Goal: Task Accomplishment & Management: Use online tool/utility

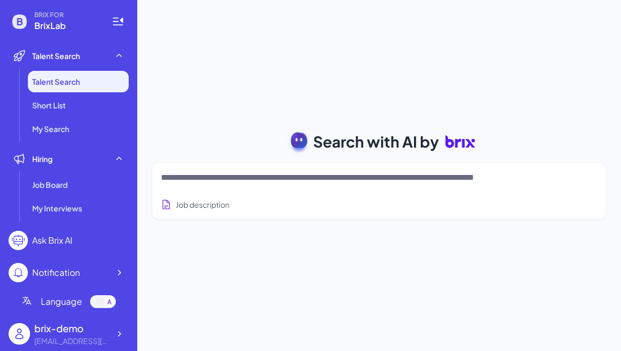
click at [263, 175] on textarea at bounding box center [366, 177] width 411 height 13
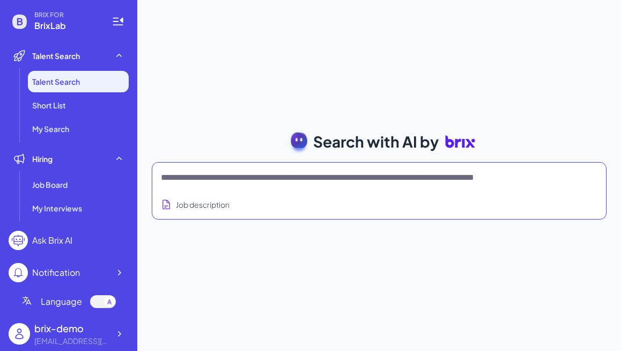
click at [215, 179] on textarea at bounding box center [366, 177] width 411 height 13
type textarea "*"
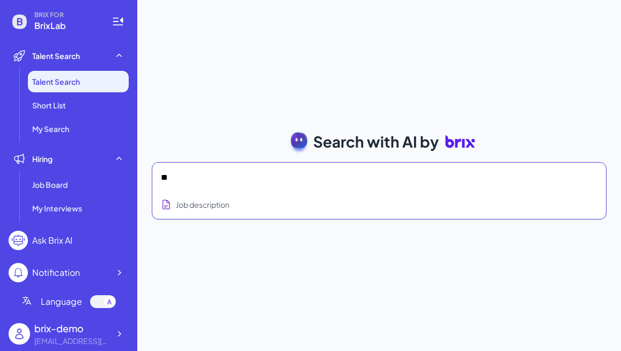
type textarea "*"
type textarea "**********"
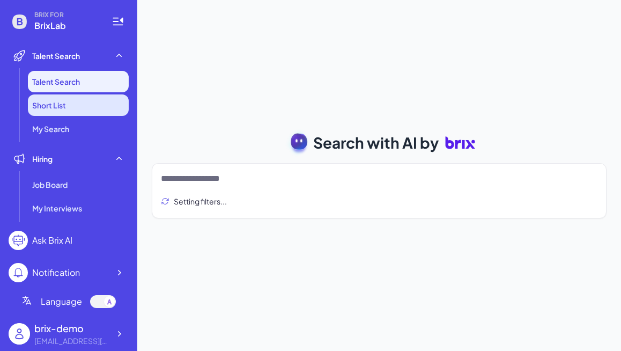
click at [82, 99] on li "Short List" at bounding box center [78, 104] width 101 height 21
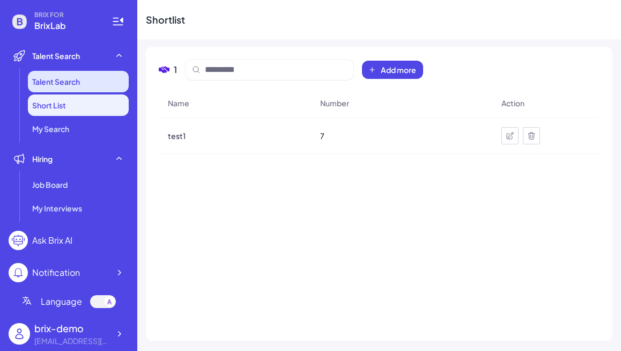
click at [79, 87] on li "Talent Search" at bounding box center [78, 81] width 101 height 21
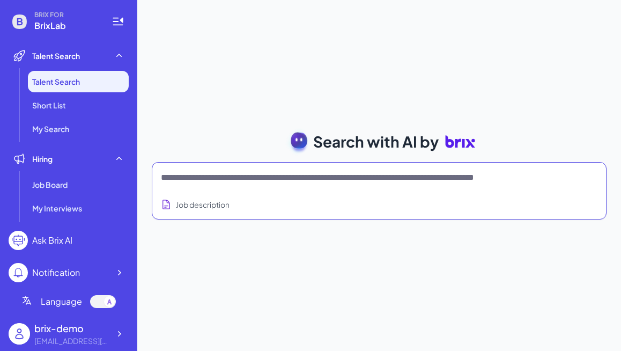
click at [194, 178] on textarea at bounding box center [366, 177] width 411 height 13
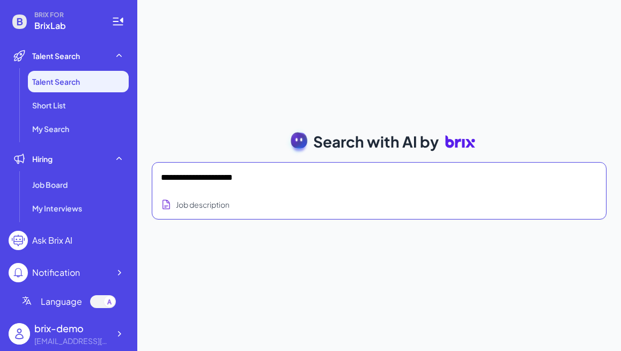
click at [362, 179] on textarea "**********" at bounding box center [366, 177] width 411 height 13
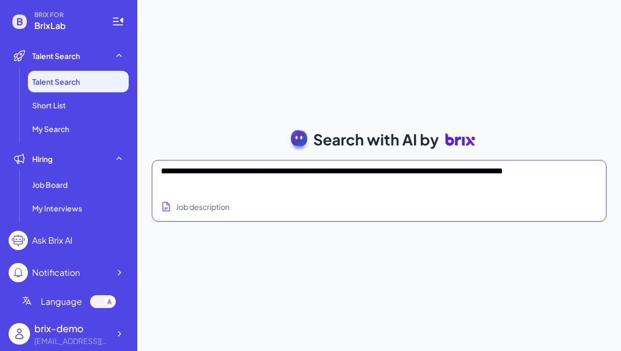
type textarea "**********"
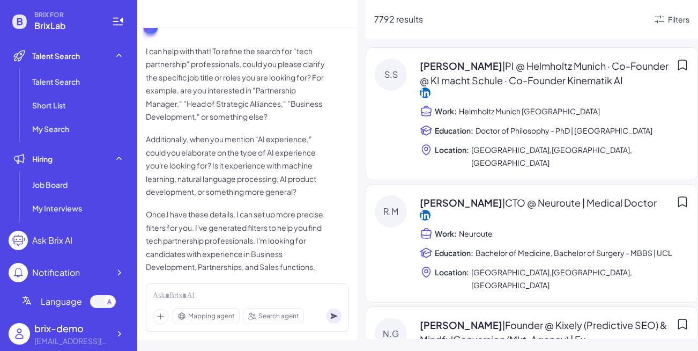
scroll to position [99, 0]
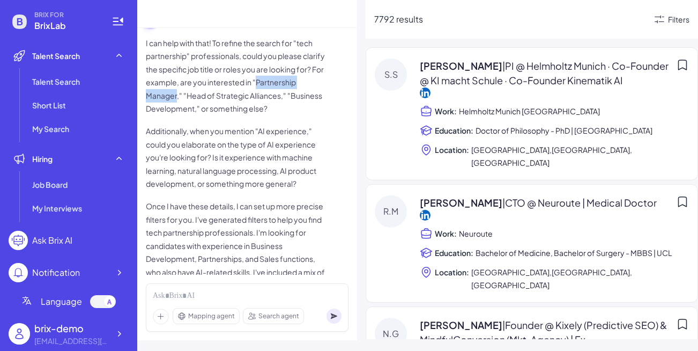
drag, startPoint x: 257, startPoint y: 80, endPoint x: 176, endPoint y: 91, distance: 81.8
click at [176, 91] on p "I can help with that! To refine the search for "tech partnership" professionals…" at bounding box center [237, 75] width 182 height 79
copy p "Partnership Manager"
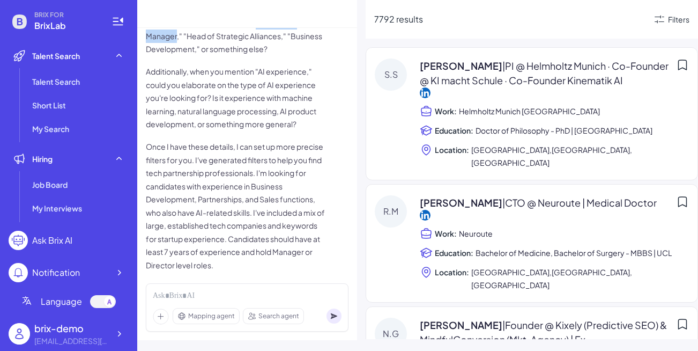
scroll to position [160, 0]
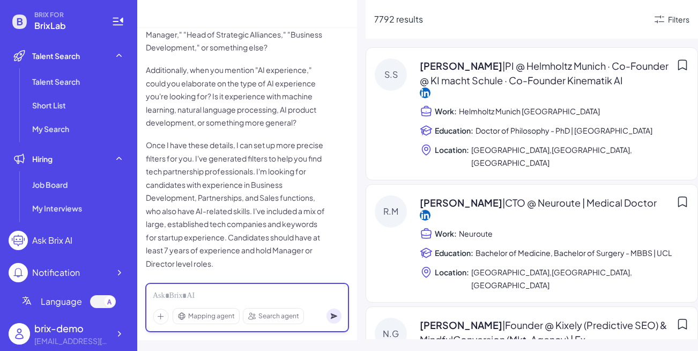
click at [185, 296] on div at bounding box center [247, 296] width 189 height 12
paste div
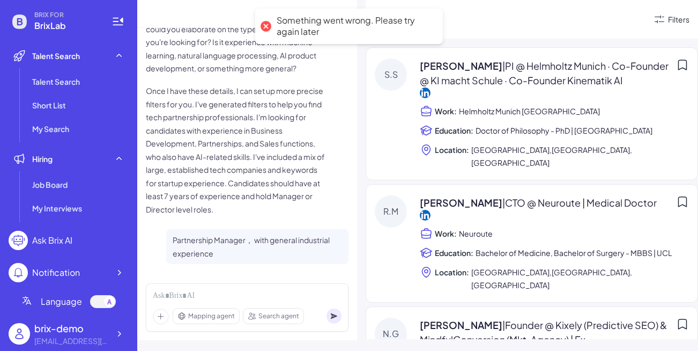
scroll to position [215, 0]
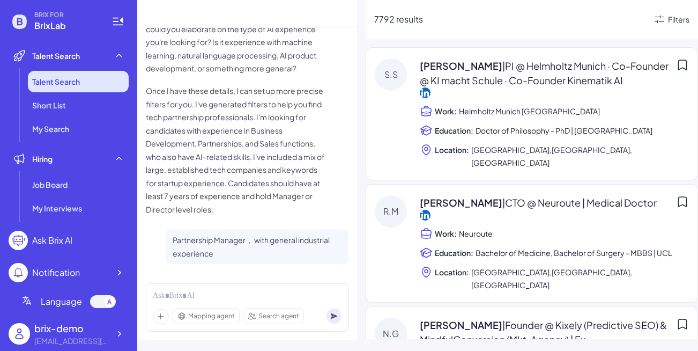
click at [63, 82] on span "Talent Search" at bounding box center [56, 81] width 48 height 11
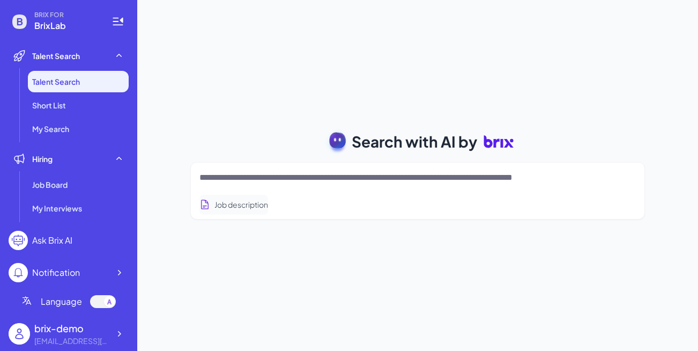
click at [252, 204] on button "Job description" at bounding box center [234, 205] width 69 height 20
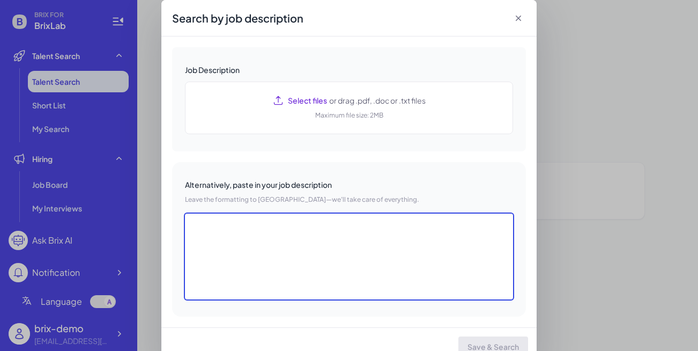
click at [268, 249] on textarea at bounding box center [349, 256] width 328 height 86
paste textarea "**********"
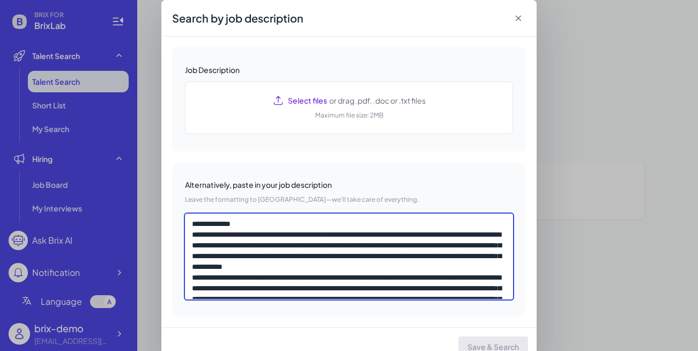
scroll to position [584, 0]
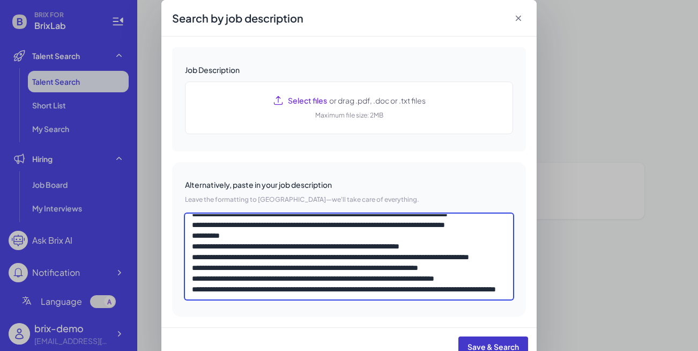
type textarea "**********"
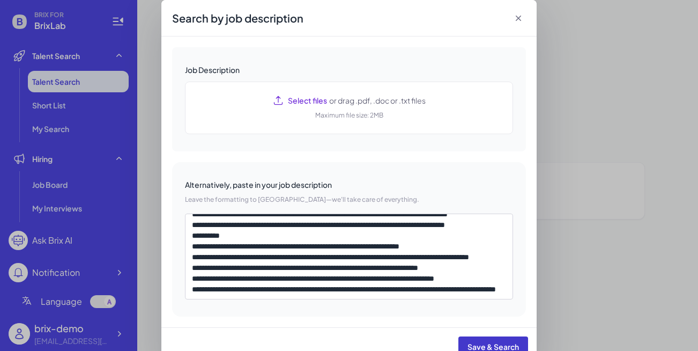
click at [512, 337] on button "Save & Search" at bounding box center [494, 346] width 70 height 20
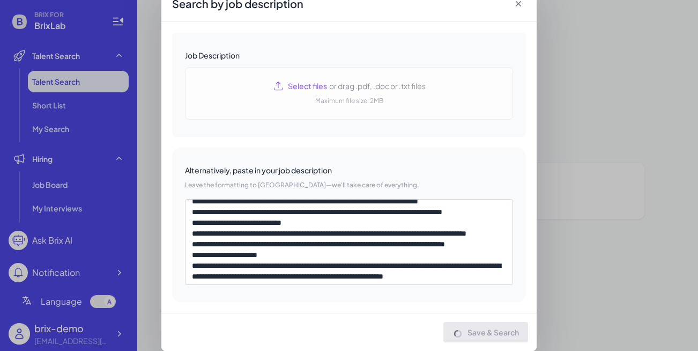
scroll to position [0, 0]
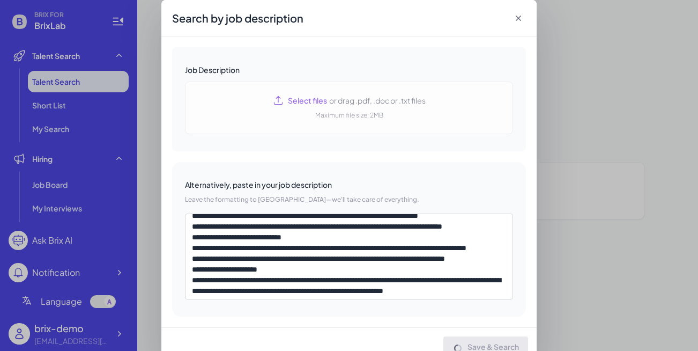
click at [519, 17] on icon at bounding box center [518, 18] width 5 height 5
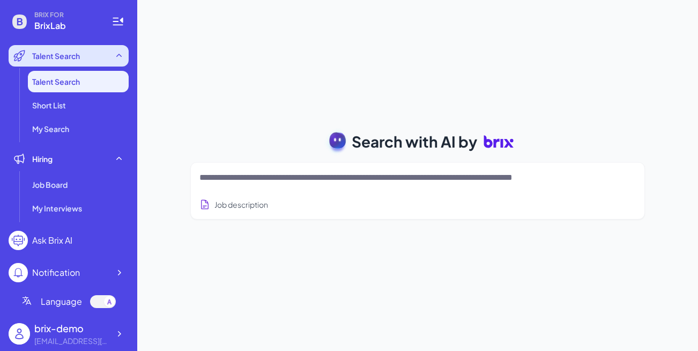
click at [98, 61] on div "Talent Search" at bounding box center [69, 55] width 120 height 21
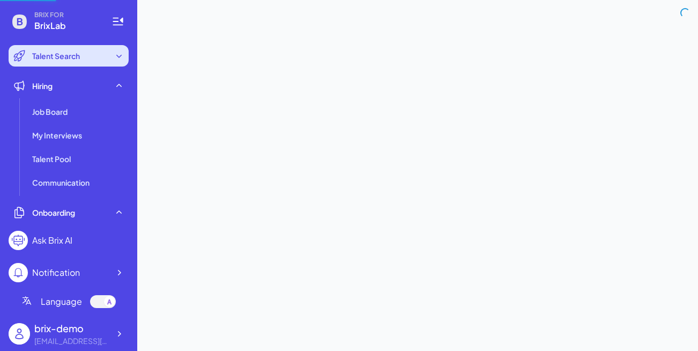
click at [98, 61] on div "Talent Search" at bounding box center [69, 55] width 120 height 21
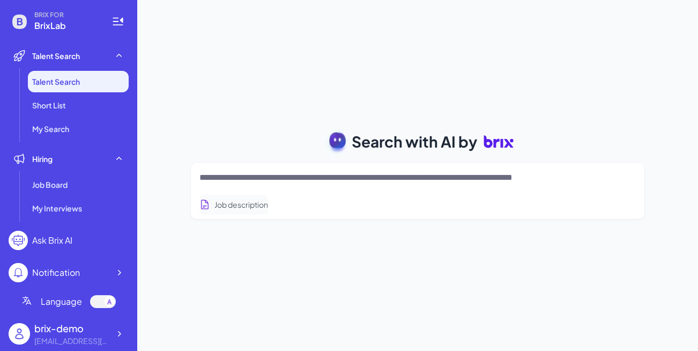
click at [246, 214] on button "Job description" at bounding box center [234, 205] width 69 height 20
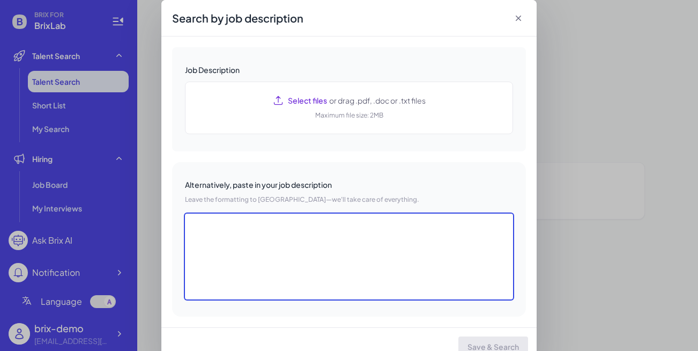
click at [317, 257] on textarea at bounding box center [349, 256] width 328 height 86
paste textarea "**********"
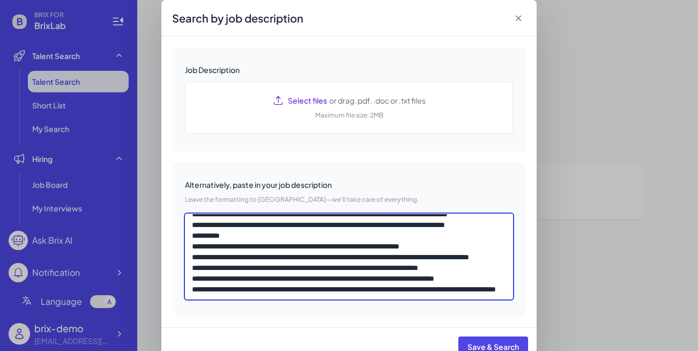
scroll to position [589, 0]
type textarea "**********"
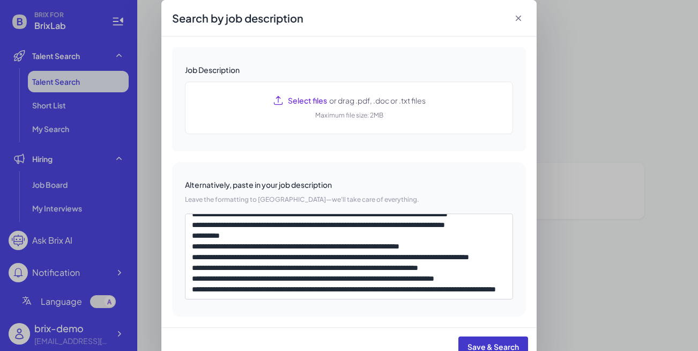
click at [479, 349] on span "Save & Search" at bounding box center [493, 347] width 51 height 10
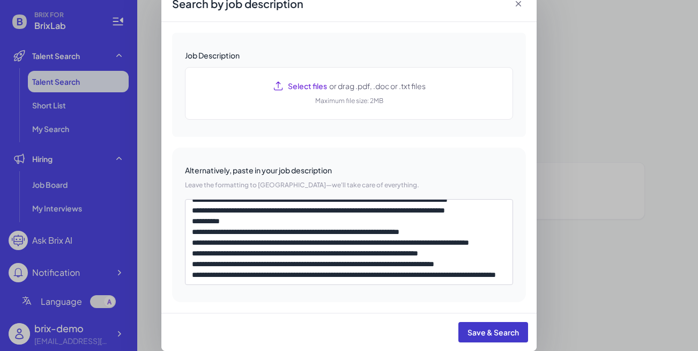
click at [495, 328] on span "Save & Search" at bounding box center [493, 332] width 51 height 10
click at [519, 8] on icon at bounding box center [518, 3] width 11 height 11
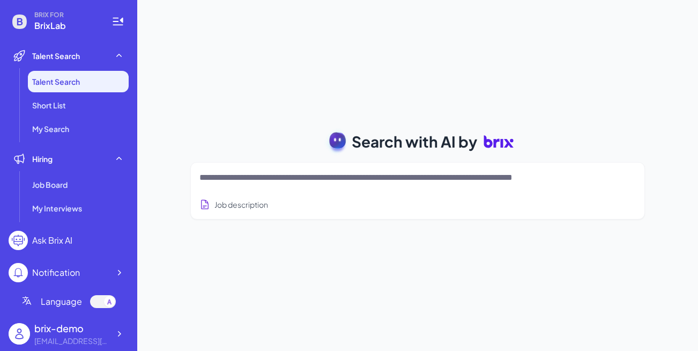
click at [315, 182] on textarea at bounding box center [405, 177] width 411 height 13
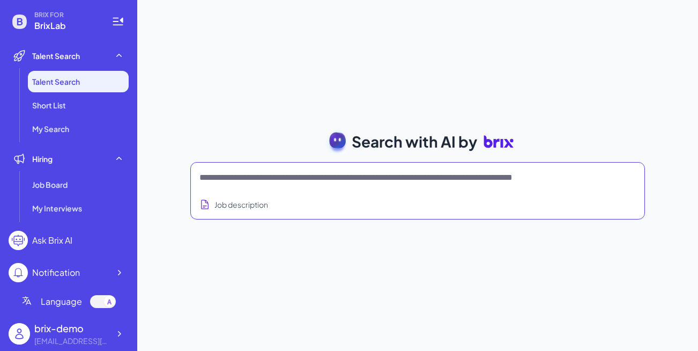
paste textarea "**********"
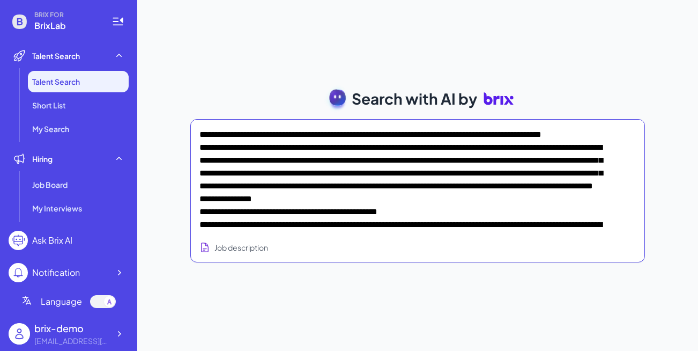
scroll to position [35, 0]
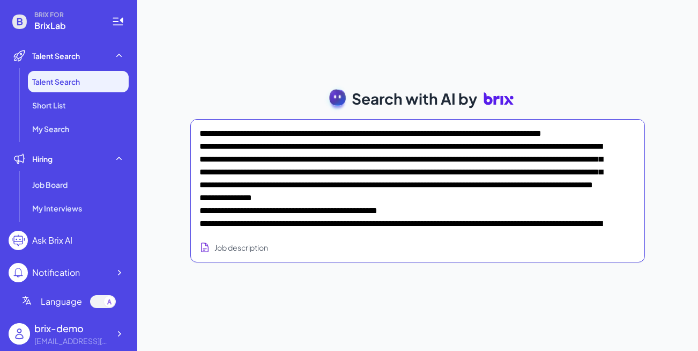
click at [332, 177] on textarea at bounding box center [405, 177] width 411 height 107
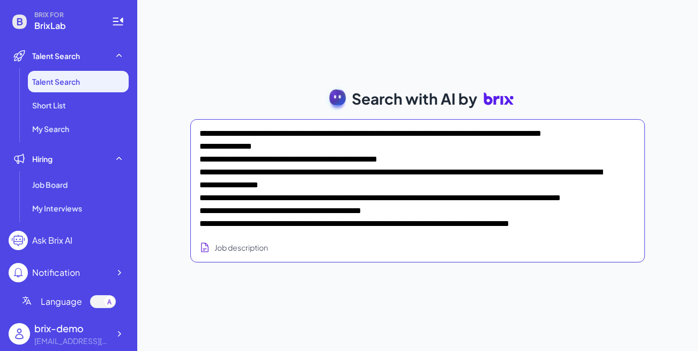
click at [286, 151] on textarea at bounding box center [405, 177] width 411 height 107
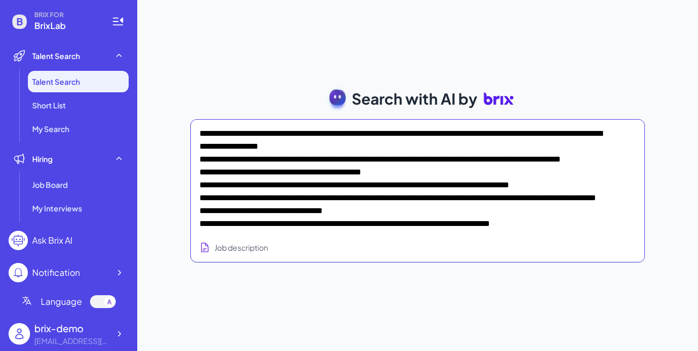
scroll to position [0, 0]
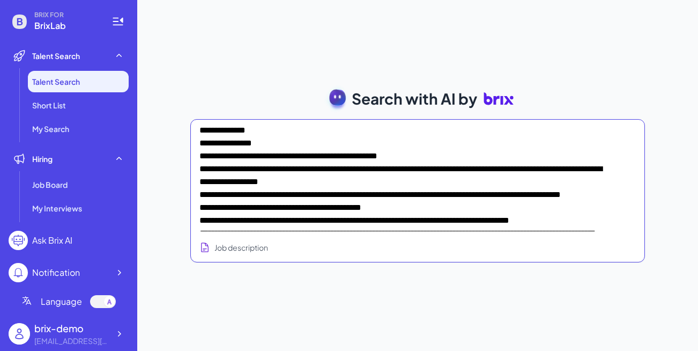
click at [235, 131] on textarea at bounding box center [405, 177] width 411 height 107
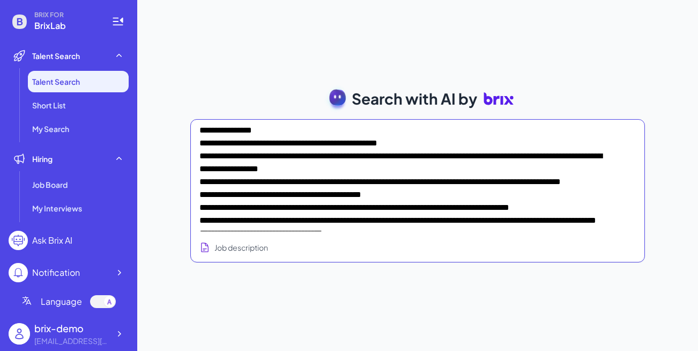
type textarea "**********"
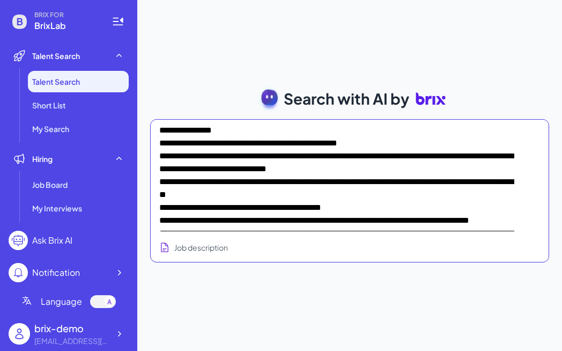
click at [370, 190] on textarea at bounding box center [336, 177] width 355 height 107
click at [370, 191] on textarea at bounding box center [336, 177] width 355 height 107
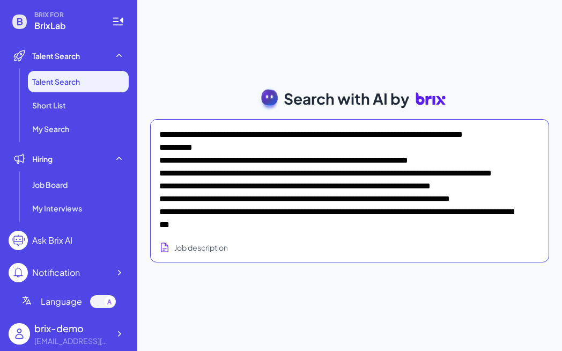
scroll to position [575, 0]
click at [330, 198] on textarea at bounding box center [336, 177] width 355 height 107
click at [232, 179] on textarea at bounding box center [336, 177] width 355 height 107
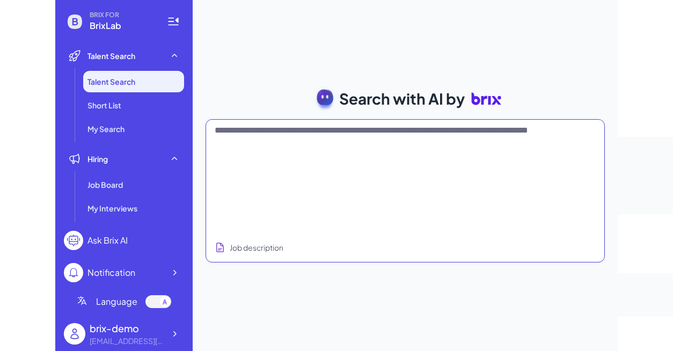
scroll to position [0, 0]
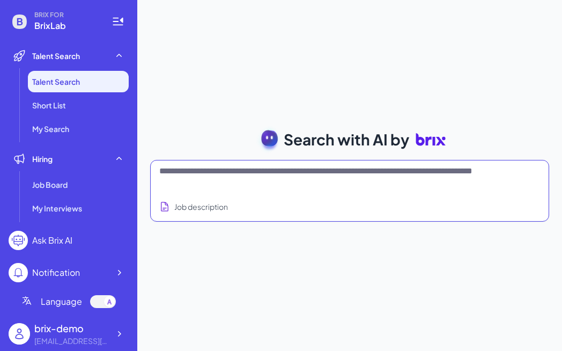
click at [228, 181] on textarea at bounding box center [336, 178] width 355 height 26
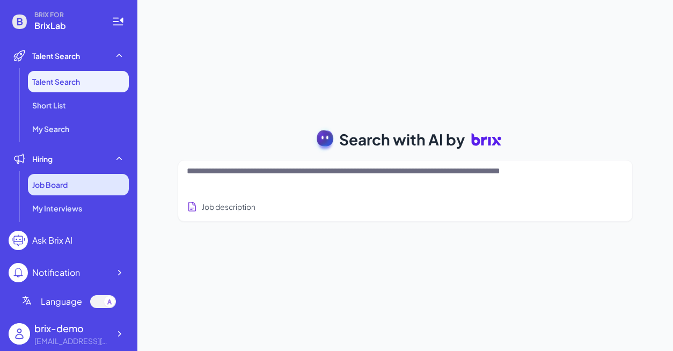
click at [99, 188] on div "Job Board" at bounding box center [78, 184] width 101 height 21
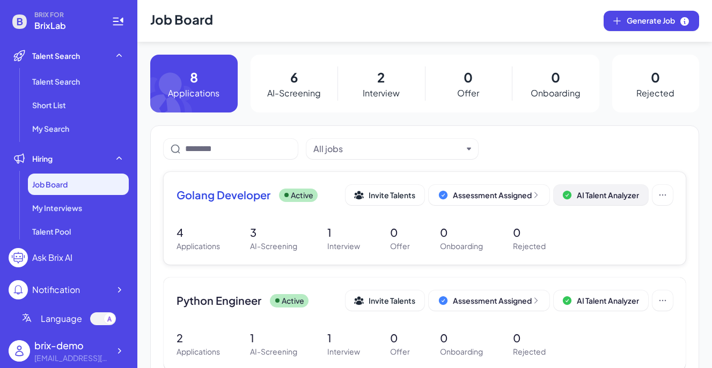
click at [606, 193] on span "AI Talent Analyzer" at bounding box center [608, 195] width 62 height 10
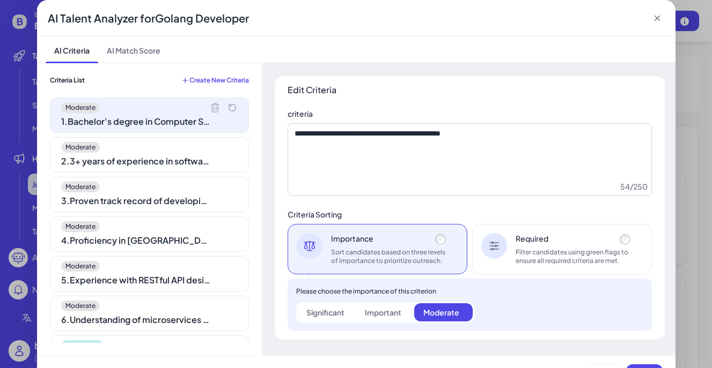
click at [211, 156] on div "2 . 3+ years of experience in software development" at bounding box center [136, 161] width 150 height 13
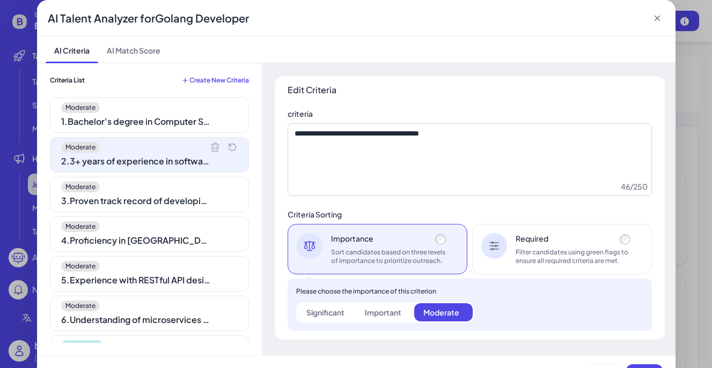
click at [195, 191] on div "Moderate" at bounding box center [149, 187] width 176 height 11
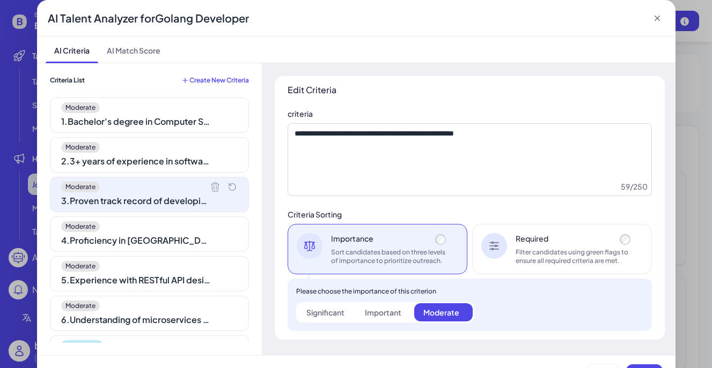
click at [191, 233] on div "Moderate 4 . Proficiency in Golang and its frameworks" at bounding box center [149, 234] width 199 height 35
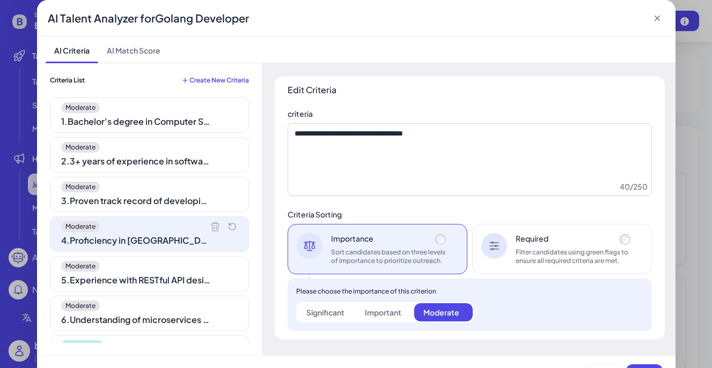
click at [191, 155] on div "2 . 3+ years of experience in software development" at bounding box center [136, 161] width 150 height 13
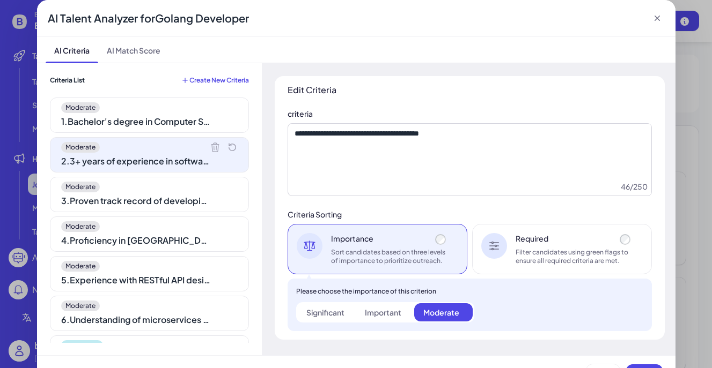
click at [197, 117] on div "1 . Bachelor's degree in Computer Science or related field" at bounding box center [136, 121] width 150 height 13
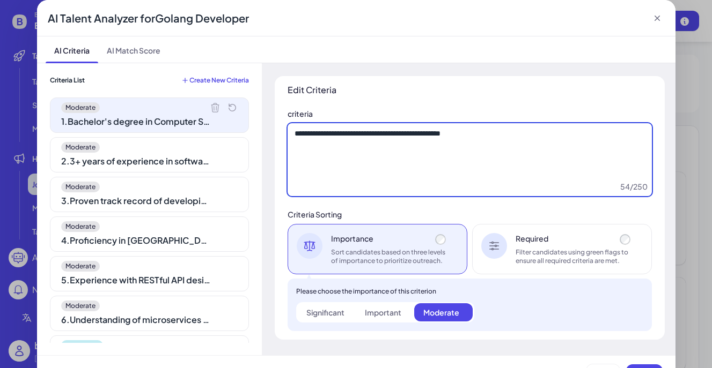
click at [489, 189] on textarea "**********" at bounding box center [469, 159] width 364 height 73
click at [447, 135] on textarea "**********" at bounding box center [469, 159] width 364 height 73
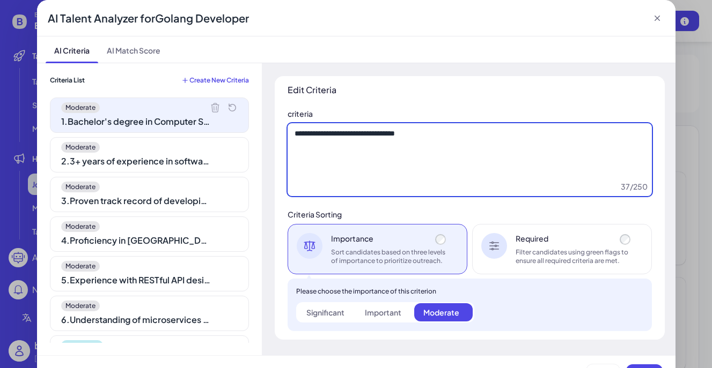
type textarea "**********"
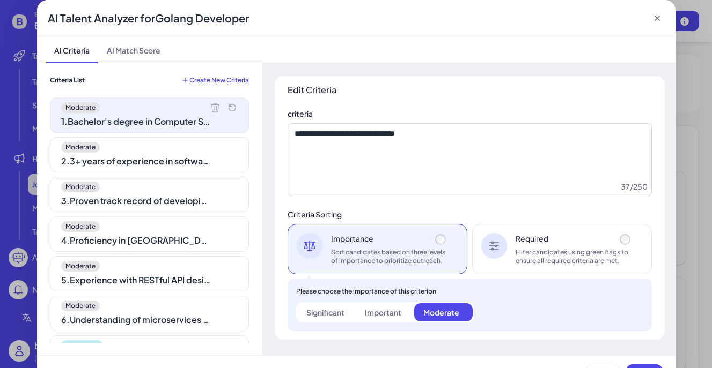
click at [226, 152] on div "Moderate" at bounding box center [149, 147] width 176 height 11
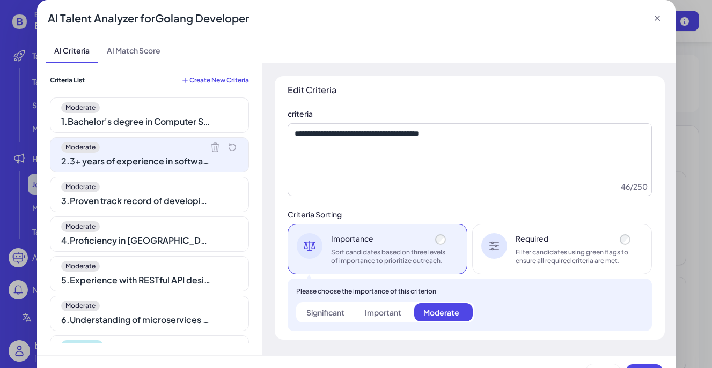
click at [219, 188] on div "Moderate" at bounding box center [149, 187] width 176 height 11
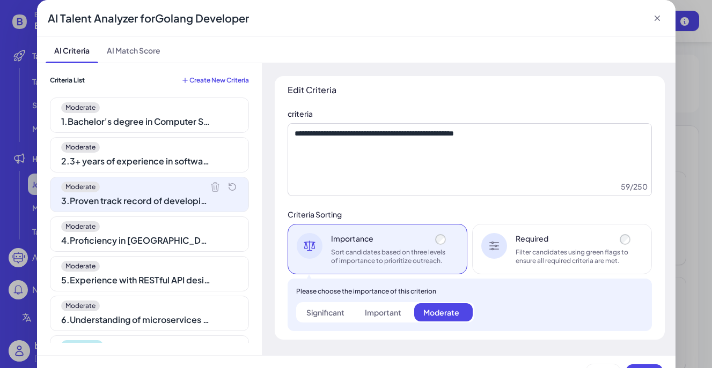
click at [202, 229] on div "Moderate" at bounding box center [149, 227] width 176 height 11
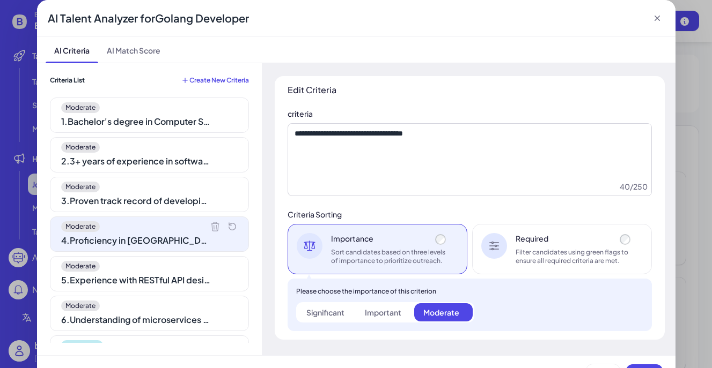
click at [658, 19] on icon at bounding box center [656, 18] width 5 height 5
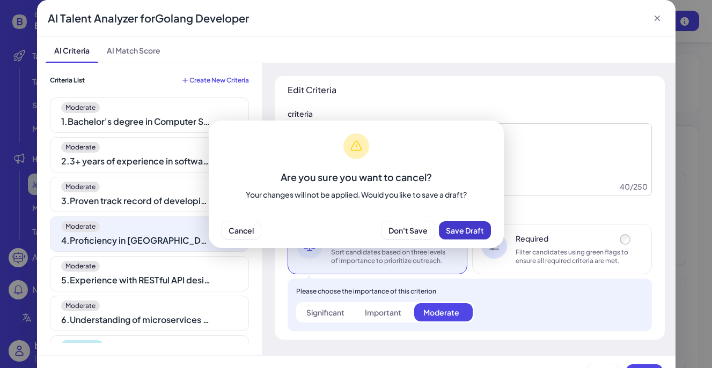
click at [462, 233] on span "Save Draft" at bounding box center [465, 231] width 38 height 10
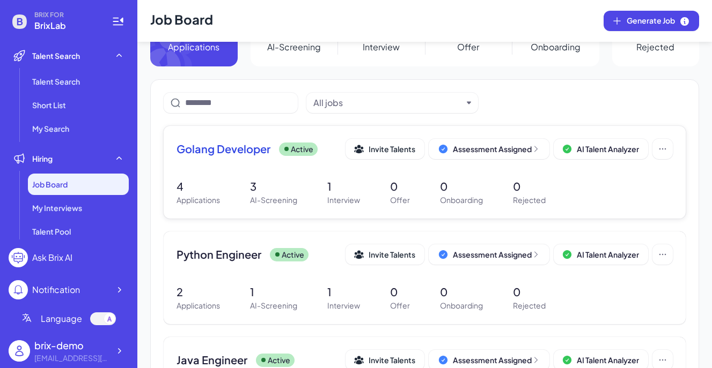
scroll to position [51, 0]
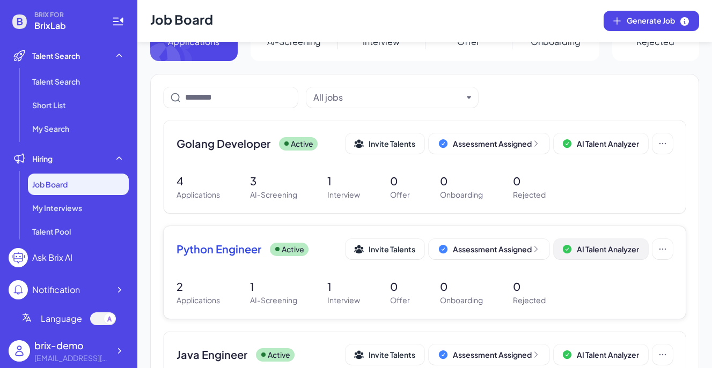
click at [602, 249] on span "AI Talent Analyzer" at bounding box center [608, 250] width 62 height 10
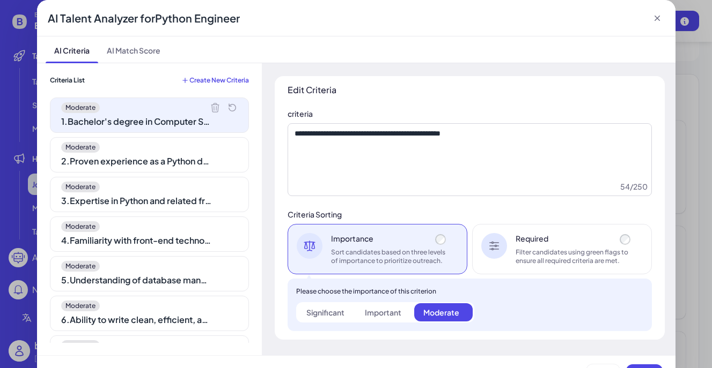
click at [658, 18] on icon at bounding box center [657, 18] width 11 height 11
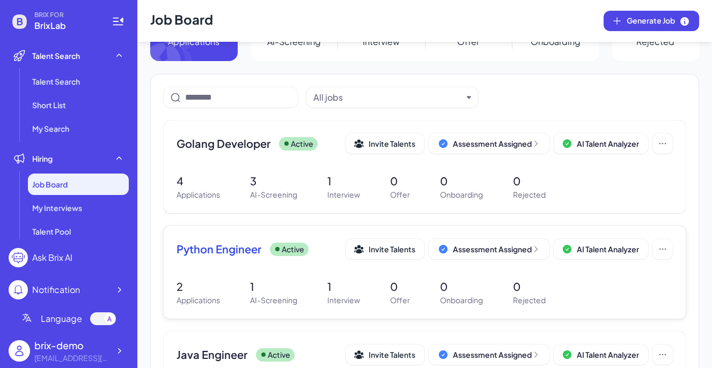
scroll to position [160, 0]
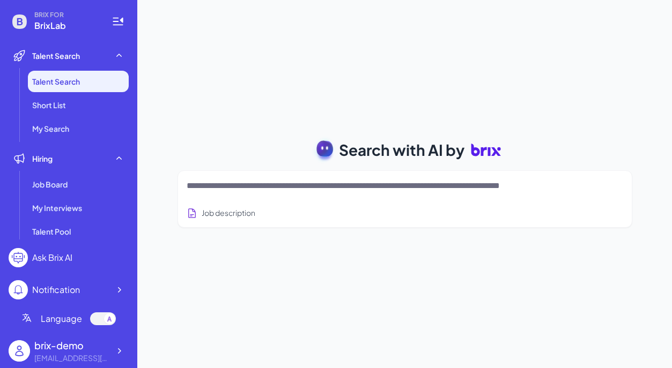
click at [231, 187] on textarea at bounding box center [392, 186] width 411 height 13
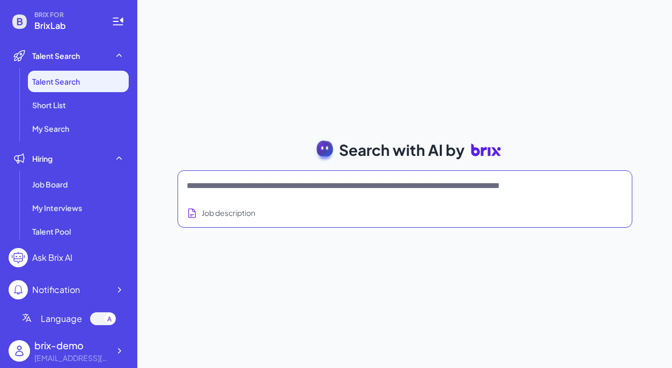
paste textarea "**********"
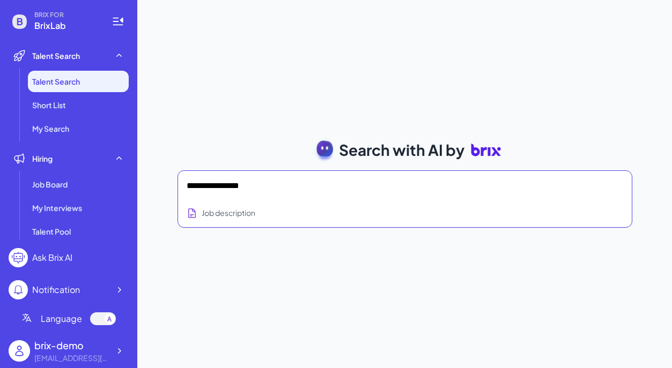
scroll to position [458, 0]
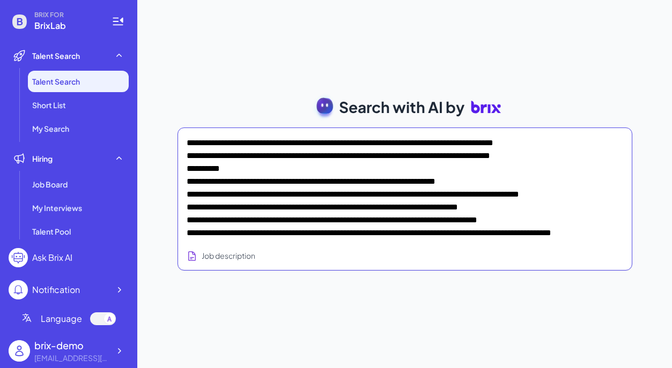
type textarea "**********"
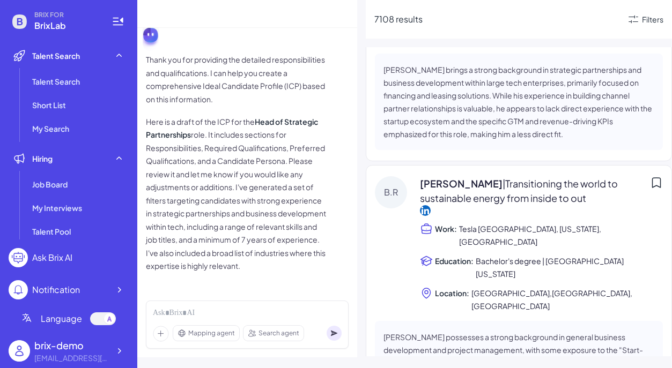
scroll to position [2150, 0]
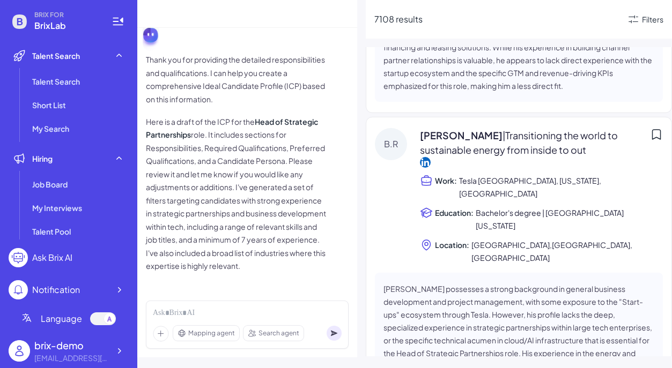
click at [262, 137] on p "Here is a draft of the ICP for the Head of Strategic Partnerships role. It incl…" at bounding box center [237, 194] width 182 height 158
click at [190, 306] on div "Mapping agent Search agent" at bounding box center [247, 325] width 203 height 48
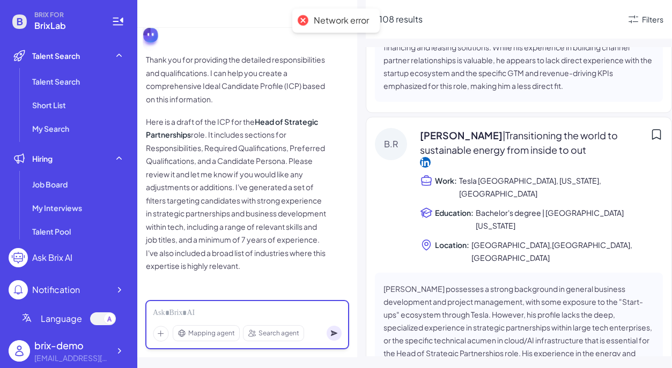
click at [190, 311] on div at bounding box center [247, 314] width 189 height 12
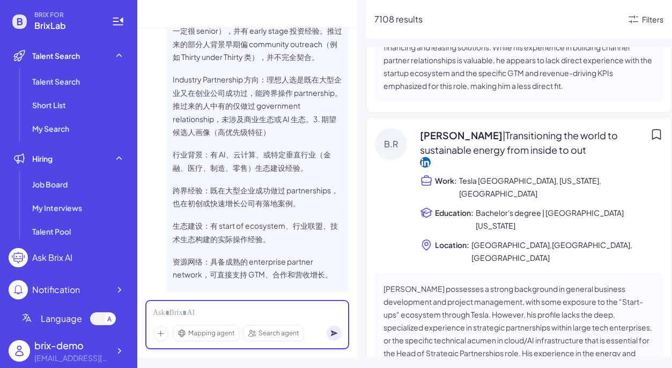
scroll to position [1543, 0]
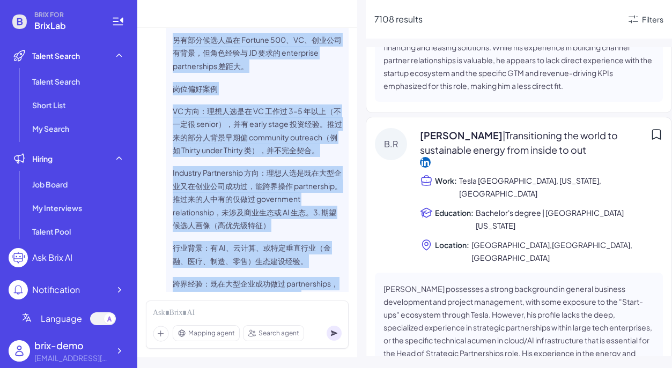
drag, startPoint x: 330, startPoint y: 277, endPoint x: 178, endPoint y: 5, distance: 312.4
click at [178, 5] on div "Responsibilities Develop and Manage Strategic Enterprise Partnerships • Identif…" at bounding box center [247, 184] width 220 height 368
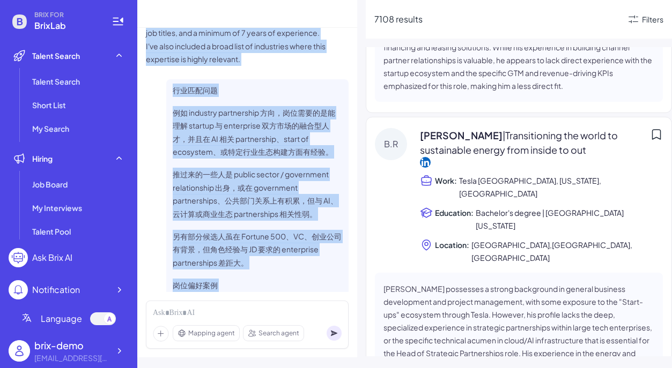
scroll to position [1243, 0]
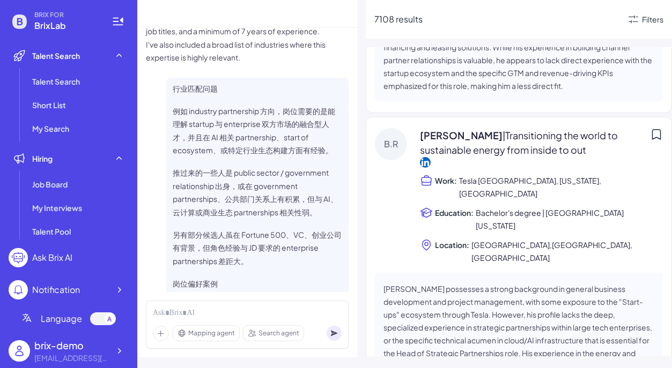
click at [187, 113] on span "行业匹配问题 例如 industry partnership 方向，岗位需要的是能理解 startup 与 enterprise 双方市场的融合型人才，并且在…" at bounding box center [257, 344] width 169 height 524
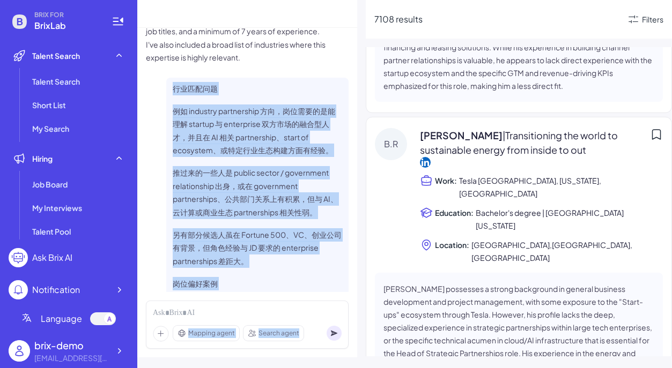
scroll to position [1584, 0]
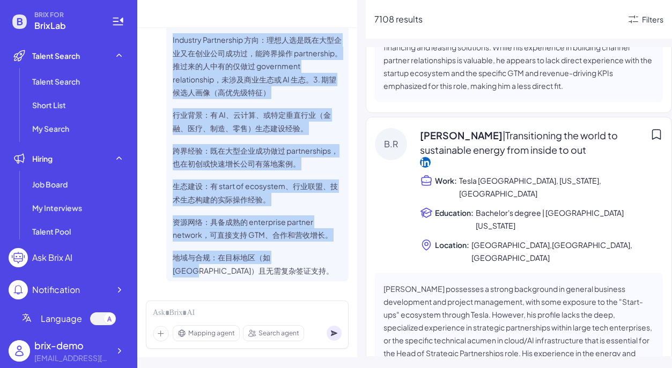
drag, startPoint x: 174, startPoint y: 98, endPoint x: 311, endPoint y: 263, distance: 214.0
click at [311, 263] on span "行业匹配问题 例如 industry partnership 方向，岗位需要的是能理解 startup 与 enterprise 双方市场的融合型人才，并且在…" at bounding box center [257, 16] width 169 height 524
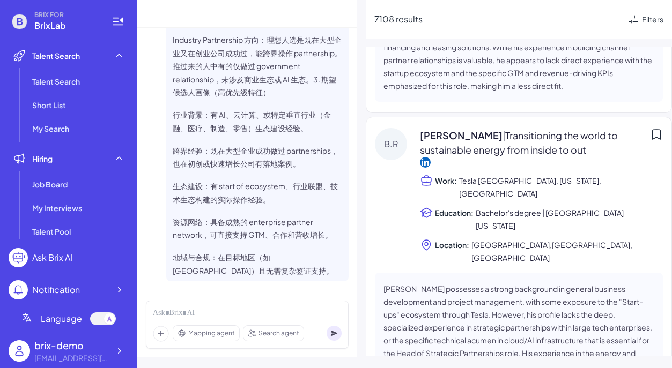
click at [279, 265] on p "地域与合规：在目标地区（如伦敦）且无需复杂签证支持。" at bounding box center [257, 264] width 169 height 26
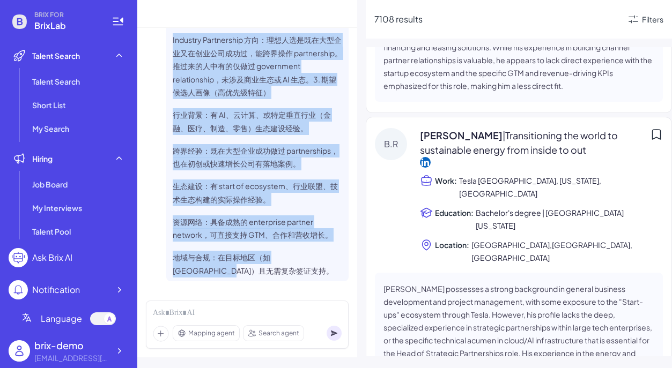
drag, startPoint x: 176, startPoint y: 134, endPoint x: 292, endPoint y: 268, distance: 177.2
click at [292, 268] on span "行业匹配问题 例如 industry partnership 方向，岗位需要的是能理解 startup 与 enterprise 双方市场的融合型人才，并且在…" at bounding box center [257, 16] width 169 height 524
copy span "行业匹配问题 例如 industry partnership 方向，岗位需要的是能理解 startup 与 enterprise 双方市场的融合型人才，并且在…"
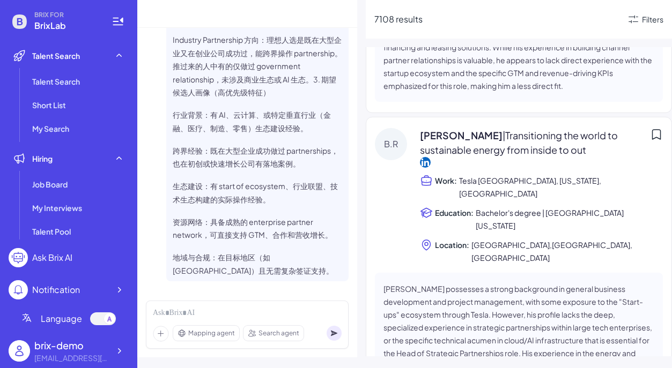
click at [220, 323] on div "Mapping agent Search agent" at bounding box center [247, 325] width 203 height 48
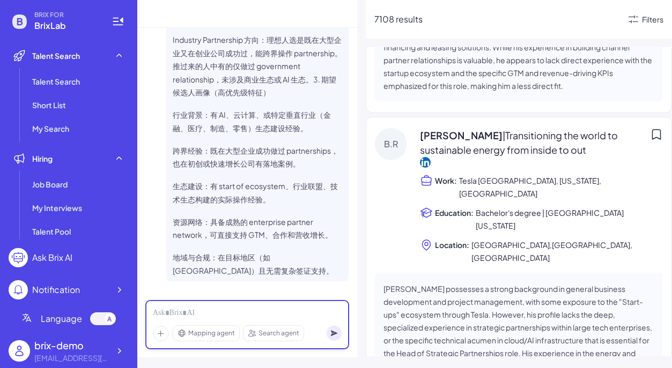
click at [220, 319] on div at bounding box center [247, 314] width 189 height 12
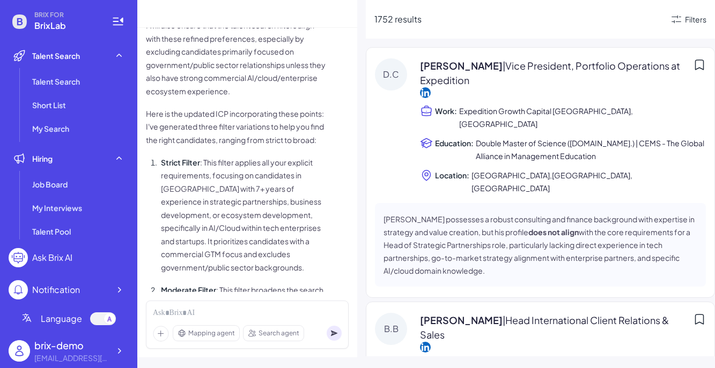
scroll to position [2, 0]
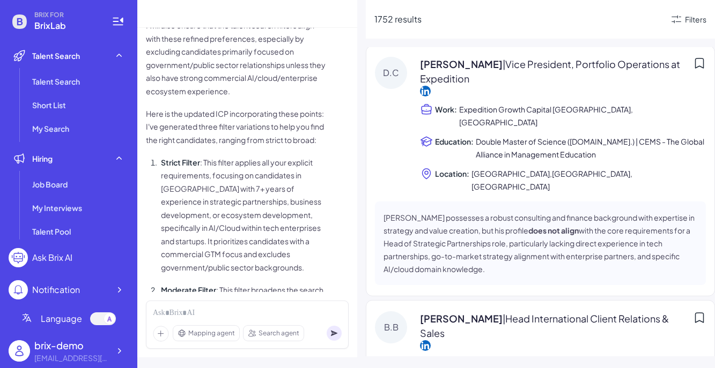
click at [451, 73] on span "| Vice President, Portfolio Operations at Expedition" at bounding box center [550, 71] width 260 height 27
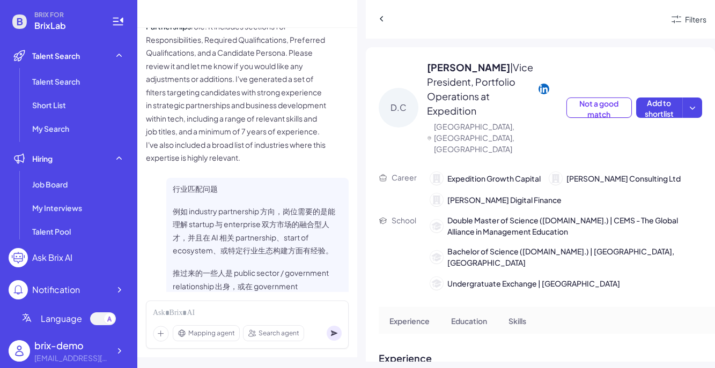
scroll to position [978, 0]
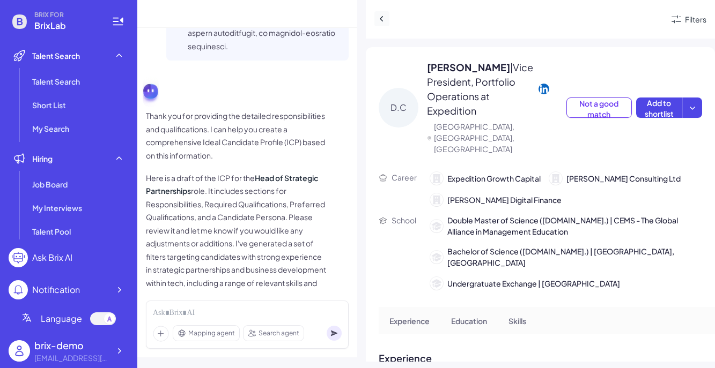
click at [388, 16] on button at bounding box center [381, 18] width 15 height 15
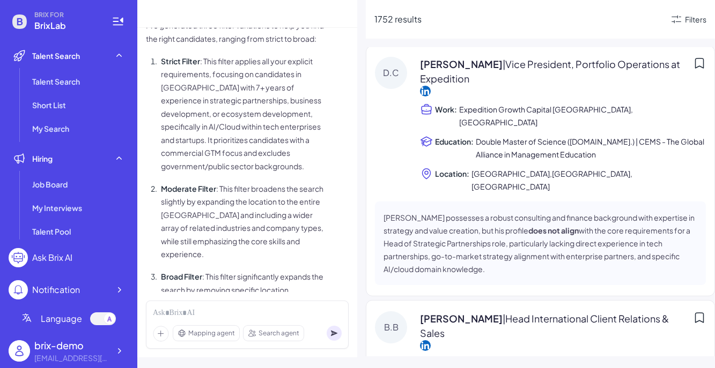
scroll to position [3014, 0]
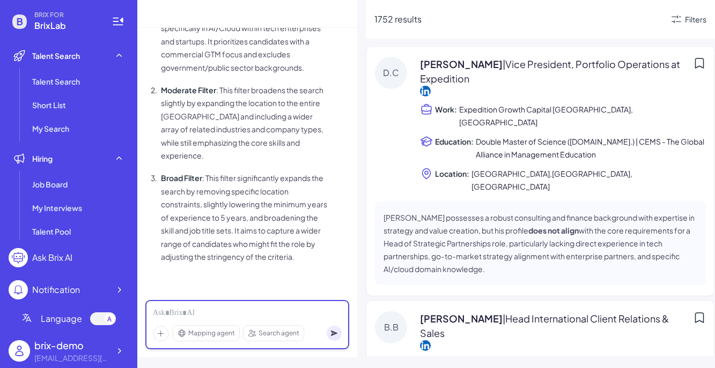
click at [241, 316] on div at bounding box center [247, 314] width 189 height 12
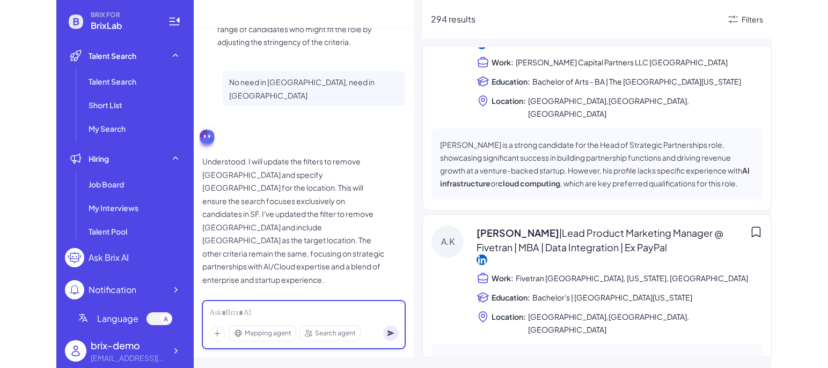
scroll to position [0, 0]
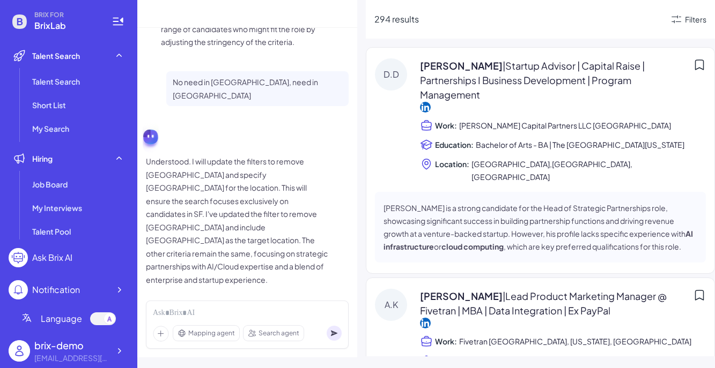
click at [431, 105] on div "Danforth Dougherty | Startup Advisor | Capital Raise | Partnerships I Business …" at bounding box center [556, 85] width 273 height 54
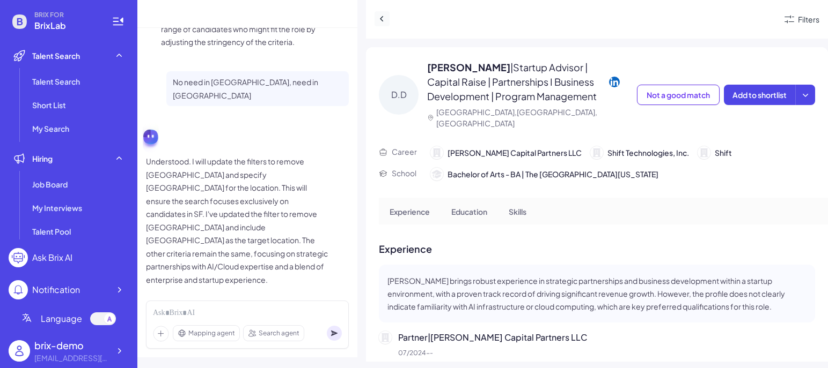
click at [385, 21] on icon at bounding box center [382, 18] width 11 height 11
